Goal: Find specific page/section: Find specific page/section

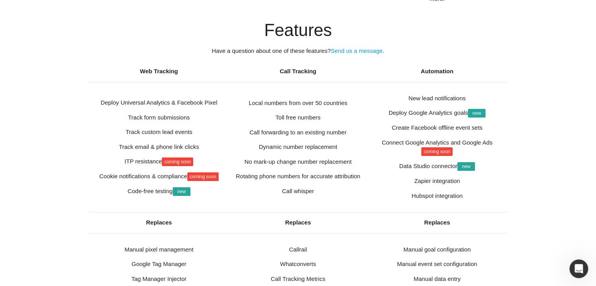
scroll to position [2087, 0]
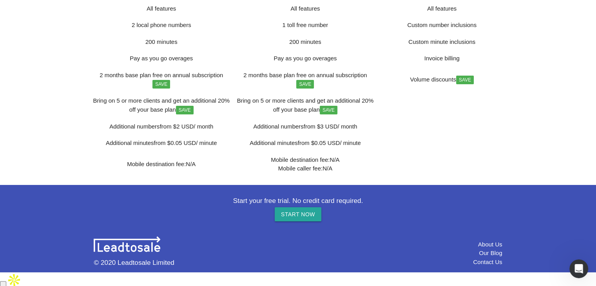
click at [481, 265] on link "Contact Us" at bounding box center [487, 262] width 29 height 7
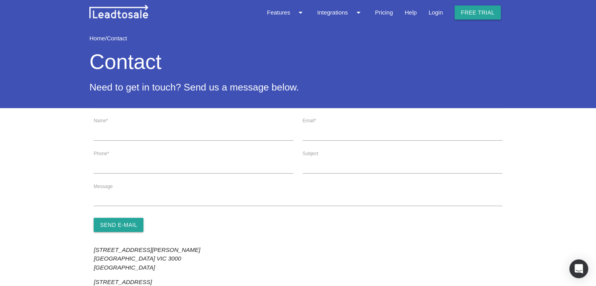
click at [98, 37] on link "Home" at bounding box center [97, 38] width 16 height 7
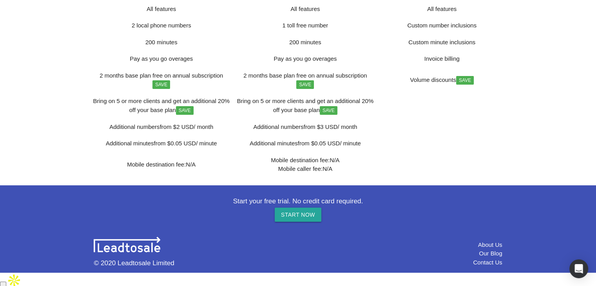
scroll to position [2087, 0]
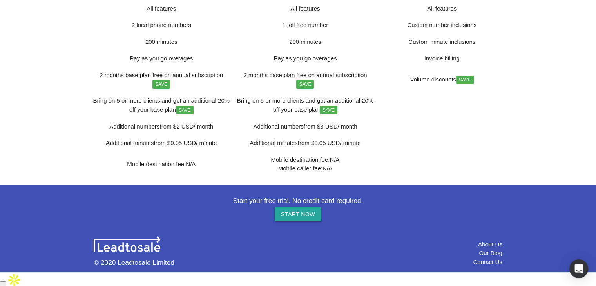
click at [479, 248] on link "About Us" at bounding box center [490, 244] width 24 height 7
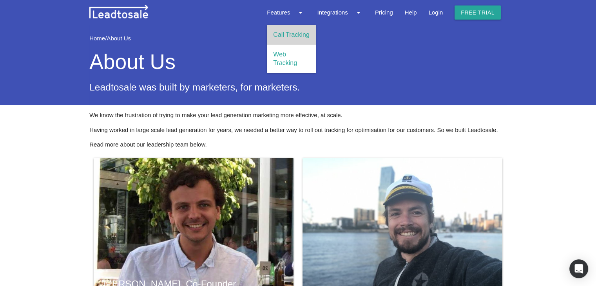
click at [291, 31] on link "Call Tracking" at bounding box center [291, 35] width 49 height 20
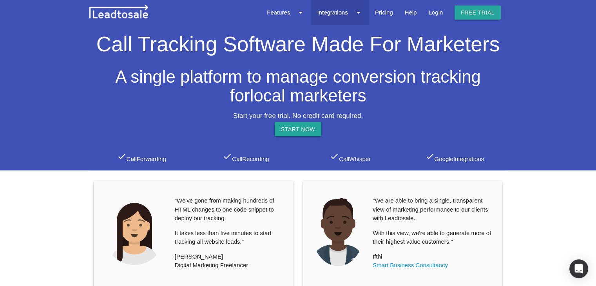
click at [362, 14] on icon "arrow_drop_down" at bounding box center [358, 12] width 9 height 25
